Goal: Check status: Check status

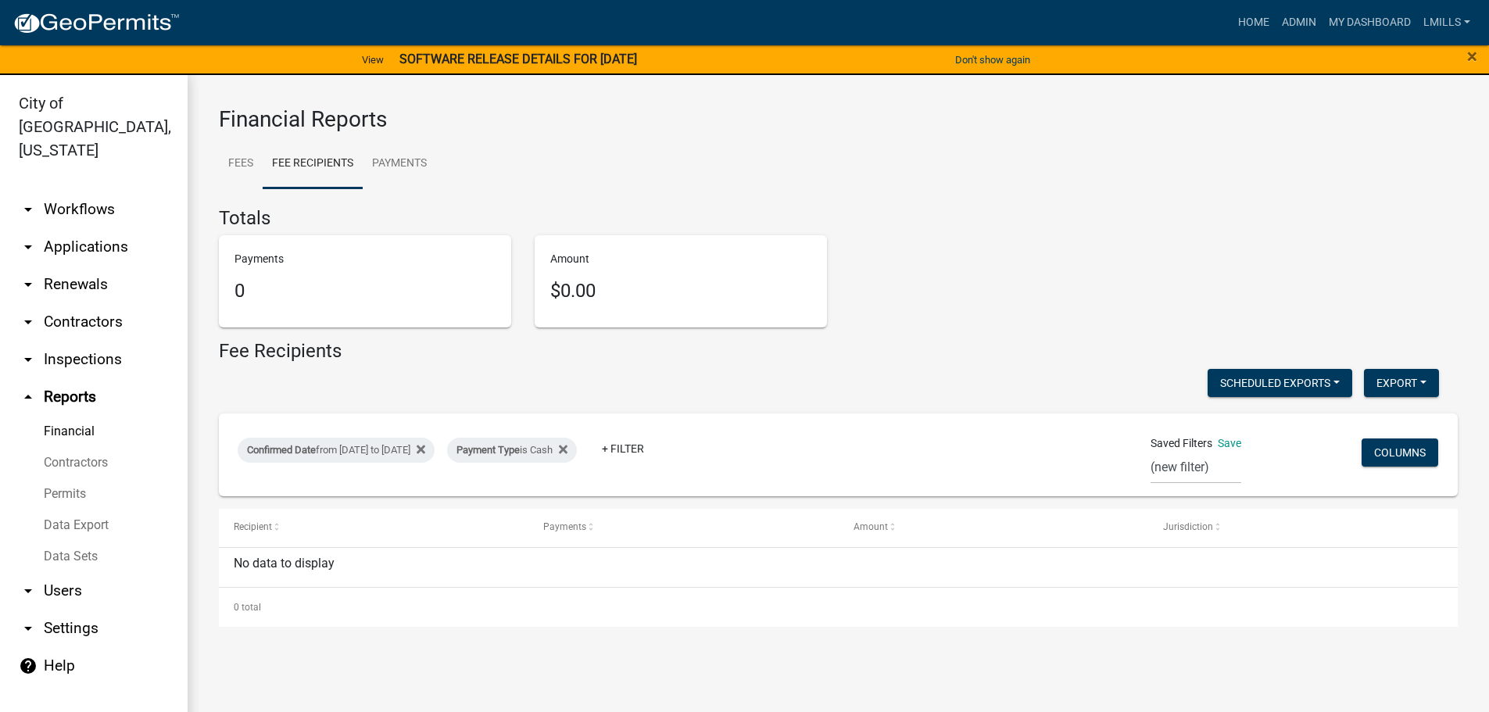
select select "0: null"
click at [107, 228] on link "arrow_drop_down Applications" at bounding box center [94, 247] width 188 height 38
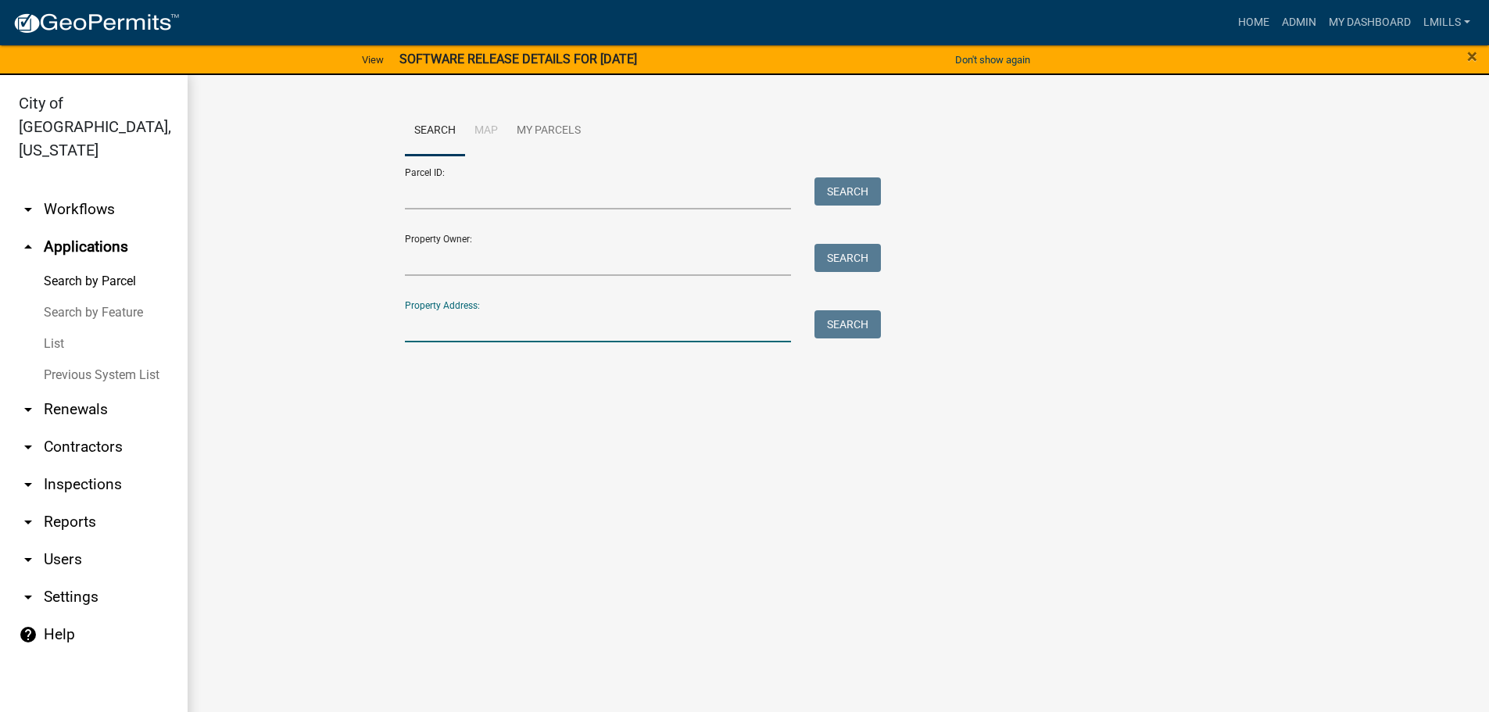
click at [641, 312] on input "Property Address:" at bounding box center [598, 326] width 387 height 32
type input "716 Watt"
click at [856, 322] on button "Search" at bounding box center [847, 324] width 66 height 28
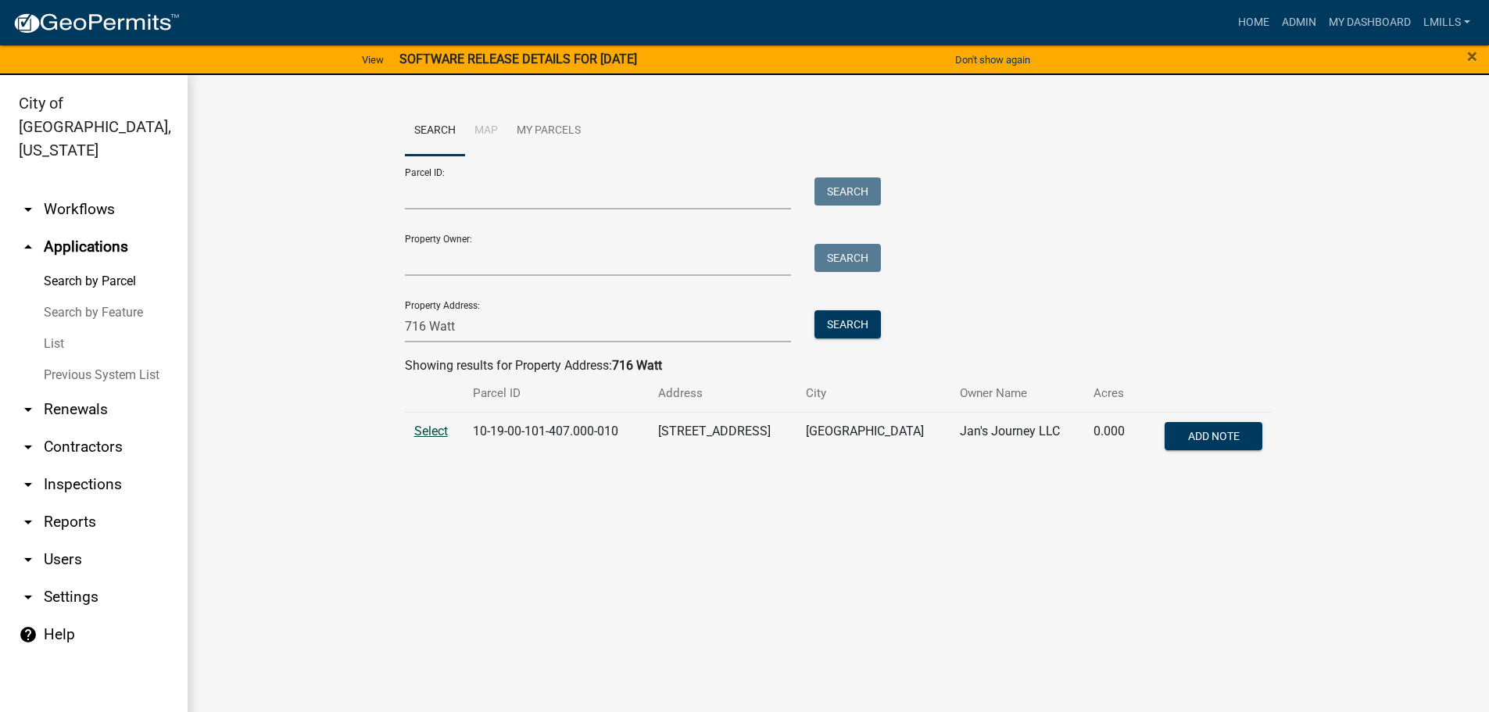
click at [424, 435] on span "Select" at bounding box center [431, 431] width 34 height 15
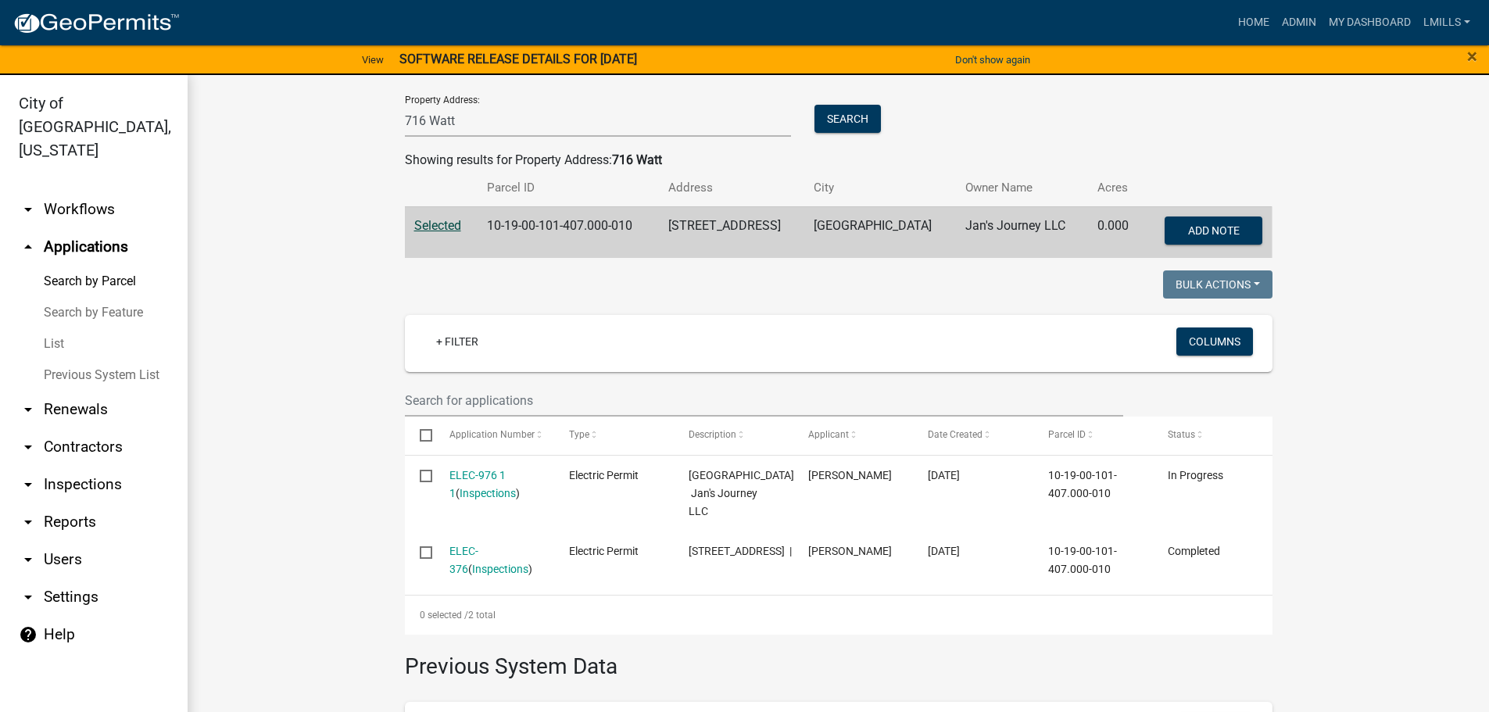
scroll to position [391, 0]
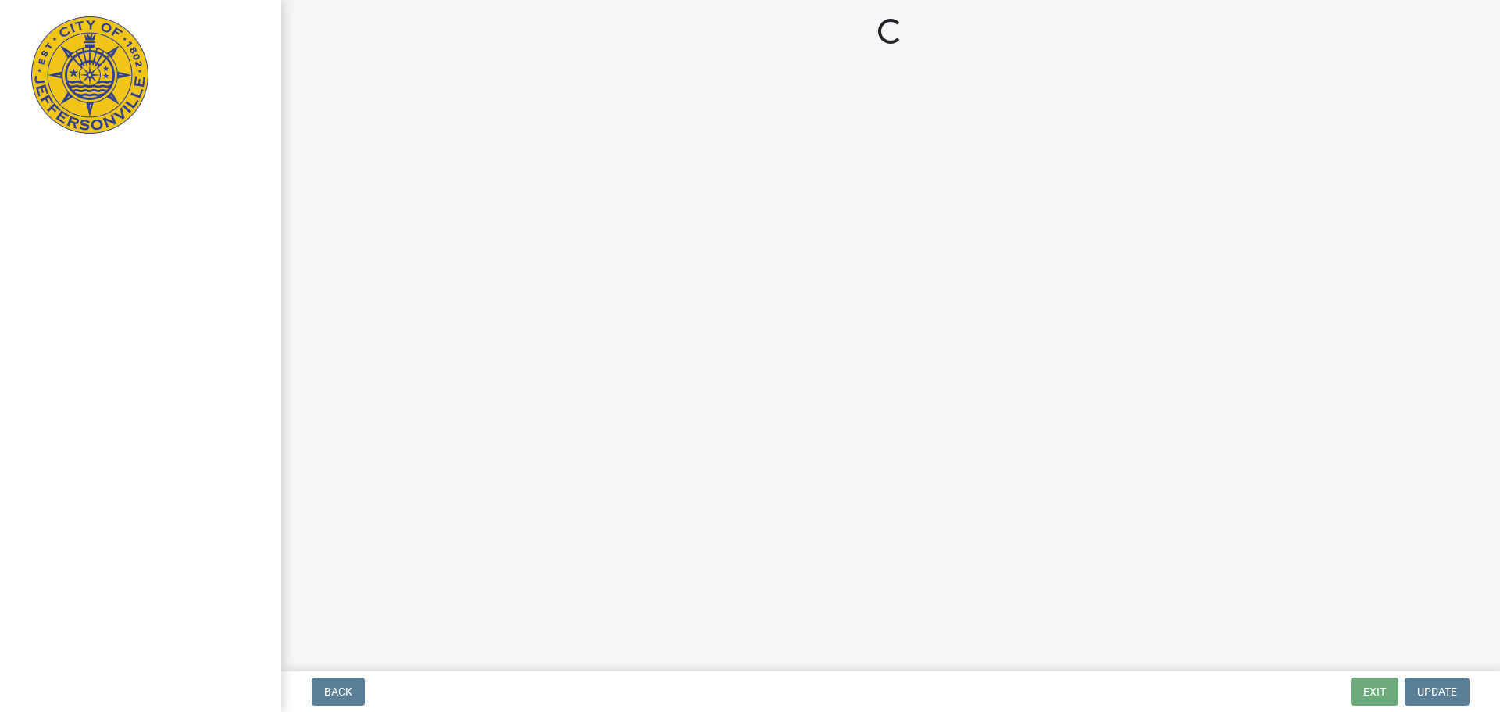
select select "3: 3"
